Goal: Information Seeking & Learning: Learn about a topic

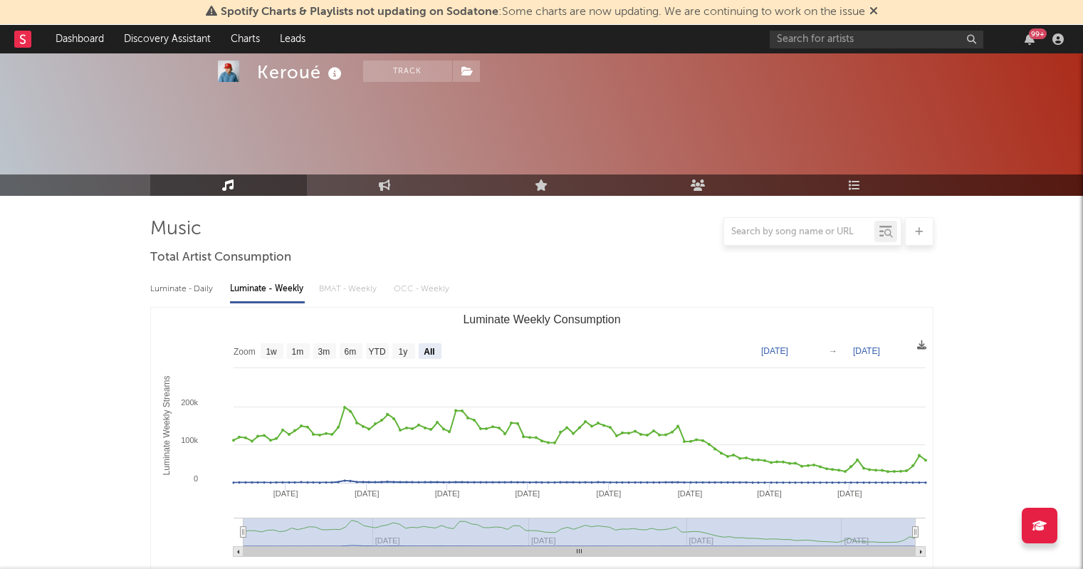
select select "All"
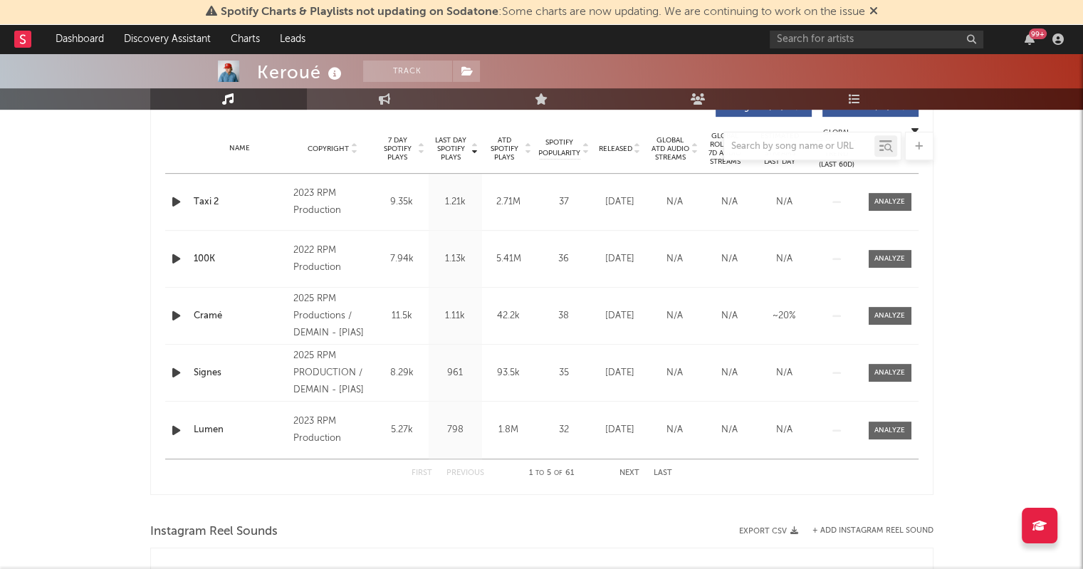
click at [86, 378] on div "Keroué Track France | Hip-Hop/Rap Edit Track Benchmark Summary 19 950 24 074 8 …" at bounding box center [541, 377] width 1083 height 1772
click at [525, 147] on div at bounding box center [541, 146] width 783 height 28
click at [527, 151] on div at bounding box center [541, 146] width 783 height 28
click at [513, 164] on div "Name Copyright Label Album Names Composer Names 7 Day Spotify Plays Last Day Sp…" at bounding box center [541, 149] width 753 height 50
click at [527, 153] on div at bounding box center [541, 146] width 783 height 28
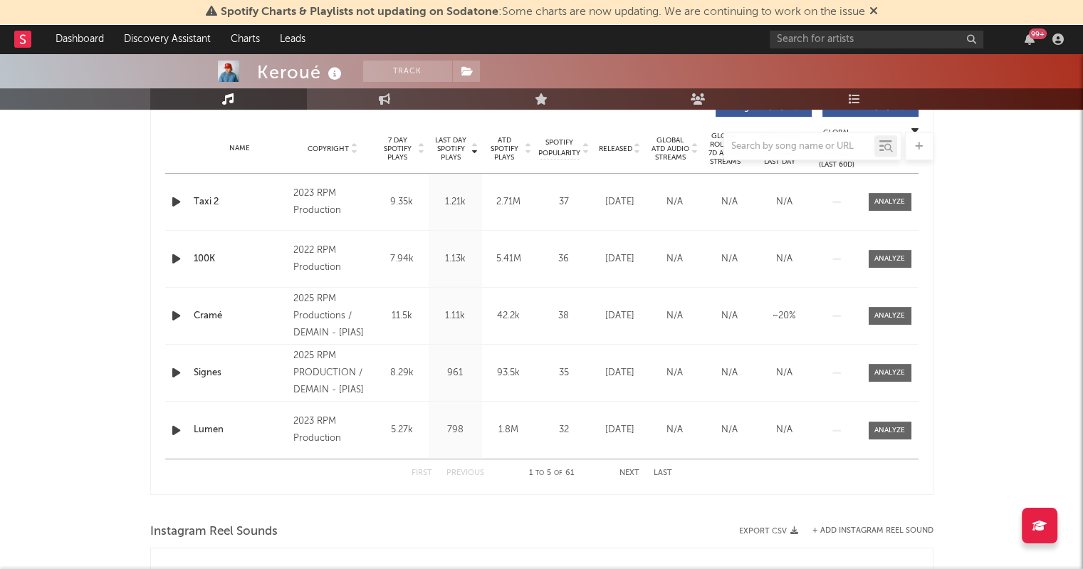
click at [527, 152] on div at bounding box center [541, 146] width 783 height 28
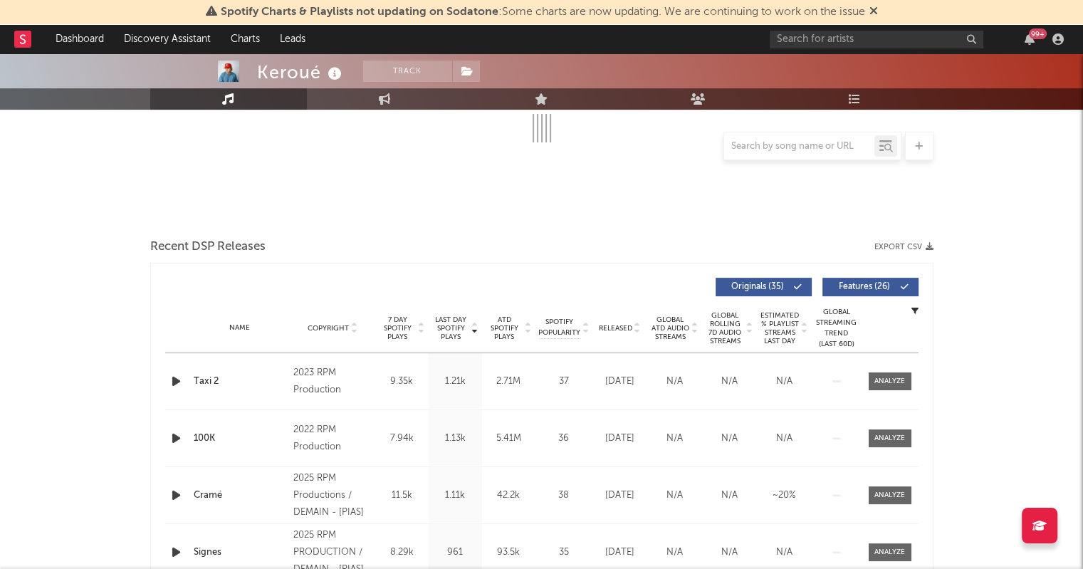
scroll to position [298, 0]
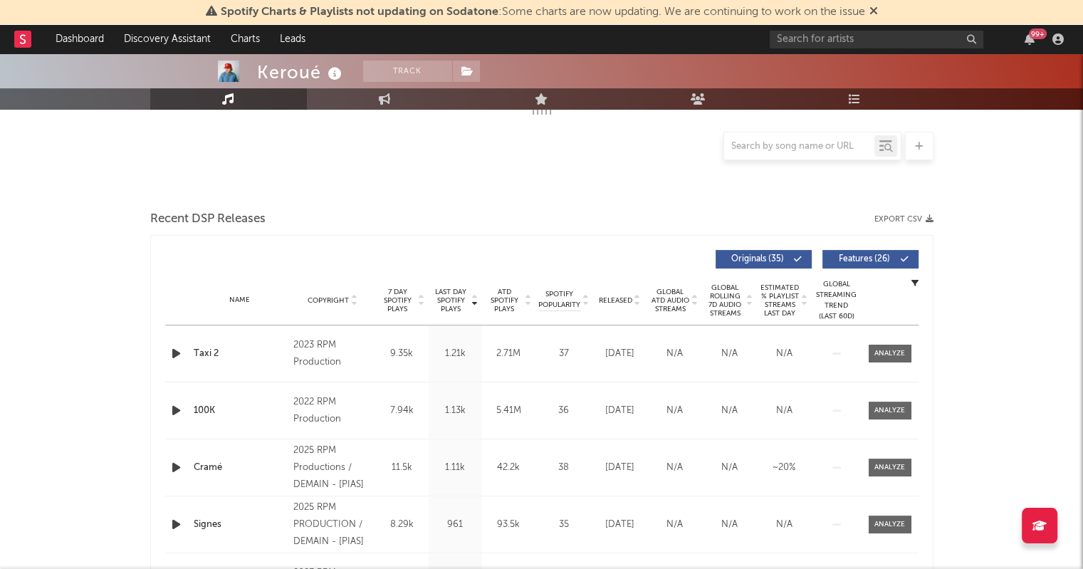
click at [527, 300] on icon at bounding box center [528, 303] width 7 height 6
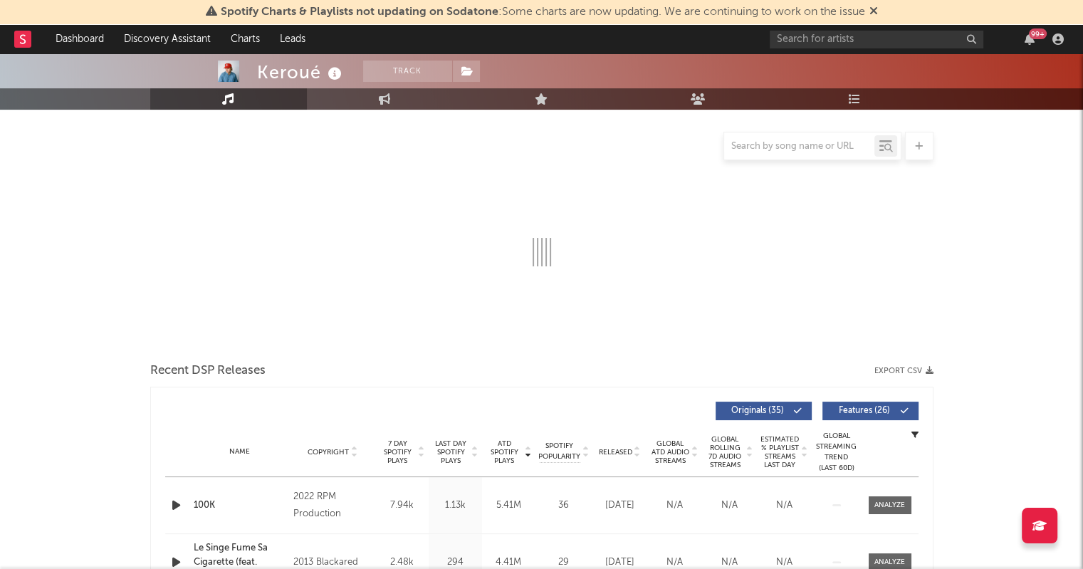
scroll to position [128, 0]
